Goal: Communication & Community: Share content

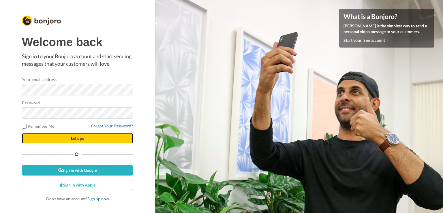
click at [105, 139] on button "Let's go" at bounding box center [77, 138] width 111 height 10
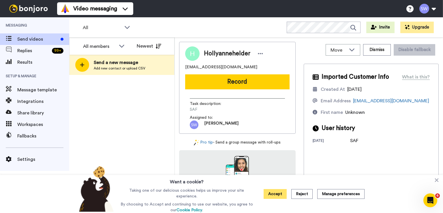
click at [276, 197] on button "Accept" at bounding box center [274, 194] width 23 height 10
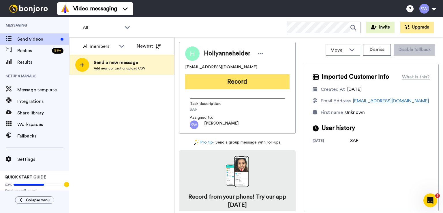
click at [225, 80] on button "Record" at bounding box center [237, 81] width 104 height 15
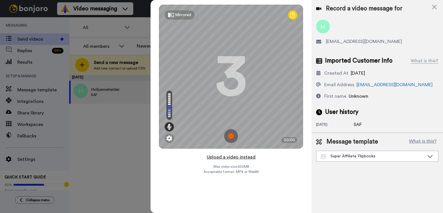
click at [229, 158] on button "Upload a video instead" at bounding box center [231, 156] width 52 height 7
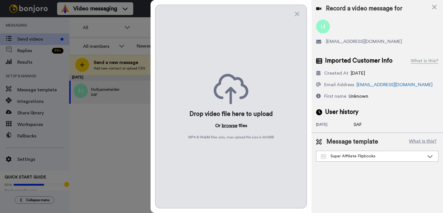
click at [229, 126] on button "browse" at bounding box center [230, 125] width 16 height 7
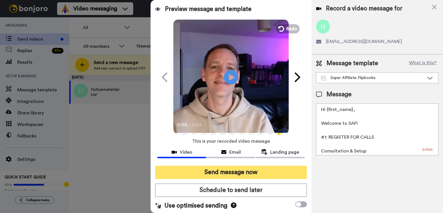
click at [232, 166] on button "Send message now" at bounding box center [231, 172] width 152 height 13
